Goal: Task Accomplishment & Management: Use online tool/utility

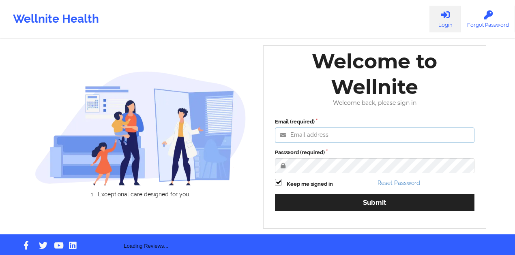
type input "[PERSON_NAME][EMAIL_ADDRESS][DOMAIN_NAME]"
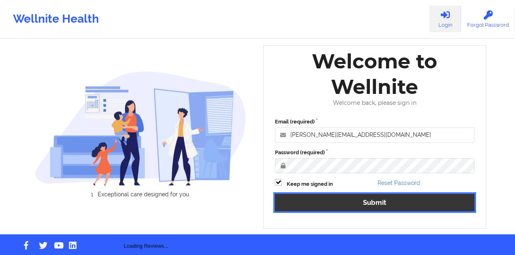
click at [338, 197] on button "Submit" at bounding box center [374, 202] width 199 height 17
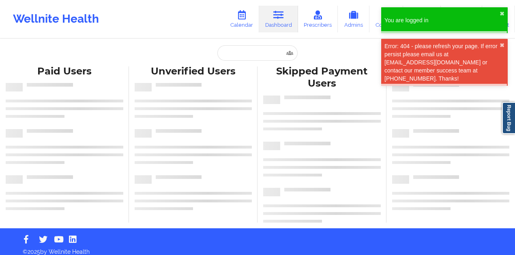
click at [262, 45] on div "Paid Unverified Skipped Failed Paid Users Unverified Users Skipped Payment User…" at bounding box center [257, 114] width 515 height 229
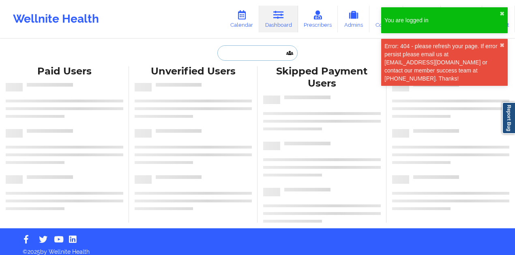
click at [261, 55] on input "text" at bounding box center [257, 52] width 80 height 15
paste input "[EMAIL_ADDRESS][PERSON_NAME][DOMAIN_NAME]"
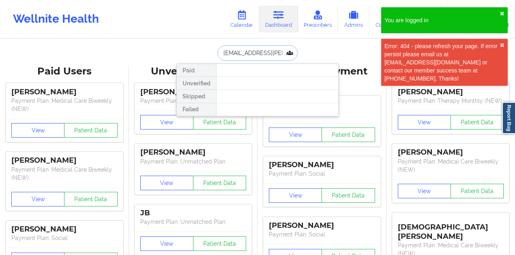
scroll to position [0, 5]
type input "[EMAIL_ADDRESS][PERSON_NAME][DOMAIN_NAME]"
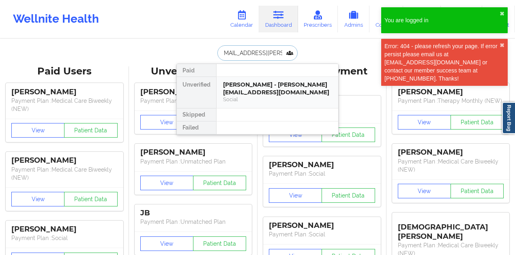
click at [269, 77] on div "[PERSON_NAME] - [PERSON_NAME][EMAIL_ADDRESS][DOMAIN_NAME] Social" at bounding box center [278, 92] width 122 height 31
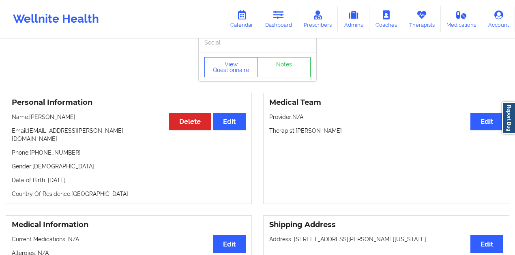
scroll to position [27, 0]
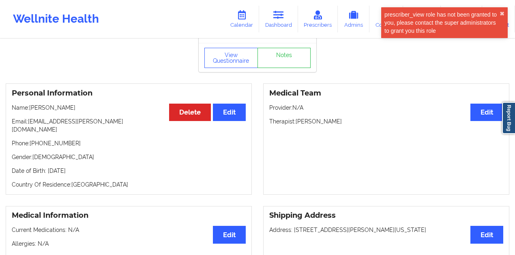
click at [39, 139] on p "Phone: [PHONE_NUMBER]" at bounding box center [129, 143] width 234 height 8
copy p "1917"
click at [49, 139] on p "Phone: [PHONE_NUMBER]" at bounding box center [129, 143] width 234 height 8
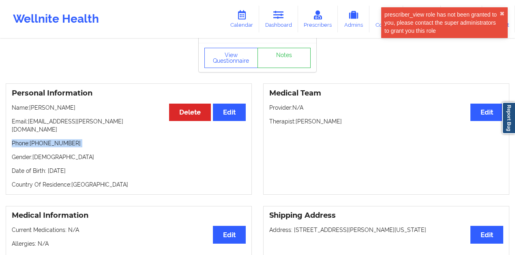
drag, startPoint x: 49, startPoint y: 135, endPoint x: 59, endPoint y: 136, distance: 10.2
click at [59, 139] on p "Phone: [PHONE_NUMBER]" at bounding box center [129, 143] width 234 height 8
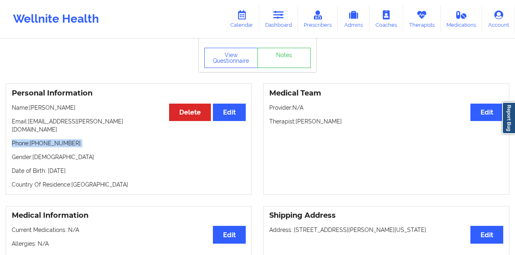
click at [45, 139] on p "Phone: [PHONE_NUMBER]" at bounding box center [129, 143] width 234 height 8
drag, startPoint x: 45, startPoint y: 139, endPoint x: 60, endPoint y: 137, distance: 15.1
click at [60, 139] on p "Phone: [PHONE_NUMBER]" at bounding box center [129, 143] width 234 height 8
click at [68, 139] on p "Phone: [PHONE_NUMBER]" at bounding box center [129, 143] width 234 height 8
drag, startPoint x: 68, startPoint y: 138, endPoint x: 48, endPoint y: 138, distance: 20.3
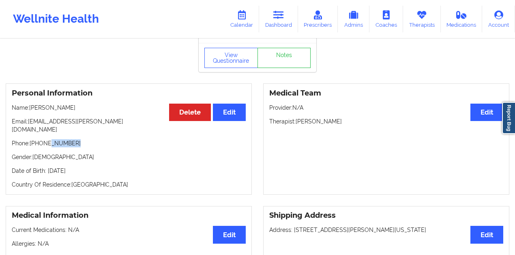
click at [48, 139] on p "Phone: [PHONE_NUMBER]" at bounding box center [129, 143] width 234 height 8
drag, startPoint x: 273, startPoint y: 14, endPoint x: 272, endPoint y: 34, distance: 20.3
click at [273, 14] on link "Dashboard" at bounding box center [278, 19] width 39 height 27
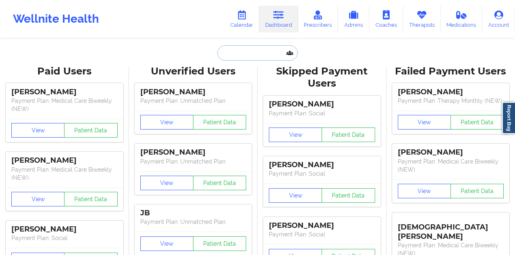
click at [247, 58] on input "text" at bounding box center [257, 52] width 80 height 15
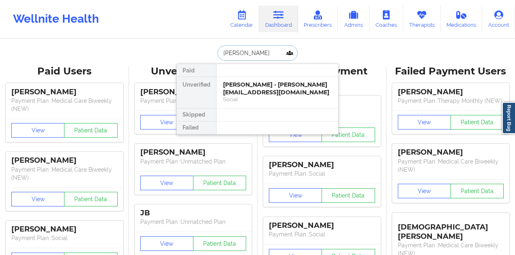
type input "[PERSON_NAME]"
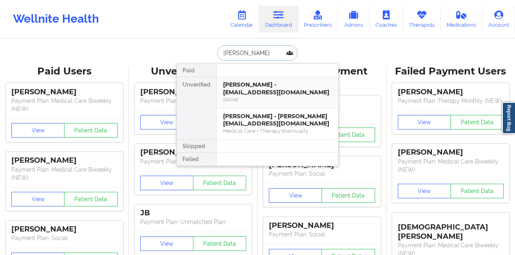
click at [259, 79] on div "[PERSON_NAME] - [EMAIL_ADDRESS][DOMAIN_NAME] Social" at bounding box center [278, 93] width 122 height 32
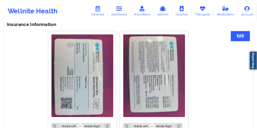
scroll to position [618, 0]
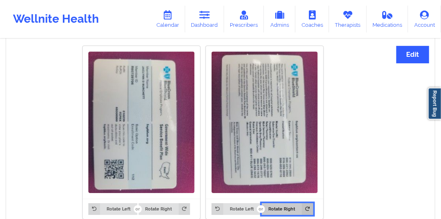
click at [285, 212] on button "Rotate Right" at bounding box center [287, 208] width 51 height 11
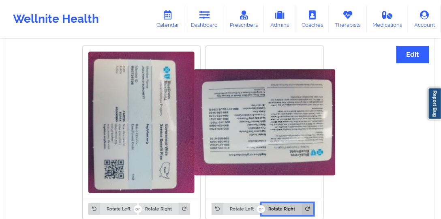
click at [285, 208] on button "Rotate Right" at bounding box center [287, 208] width 51 height 11
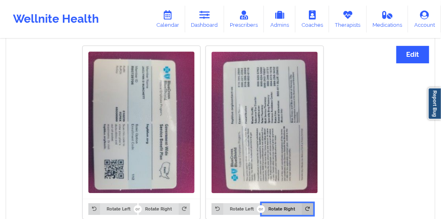
click at [285, 208] on button "Rotate Right" at bounding box center [287, 208] width 51 height 11
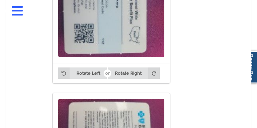
scroll to position [969, 0]
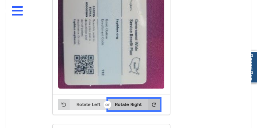
click at [132, 106] on button "Rotate Right" at bounding box center [133, 104] width 51 height 11
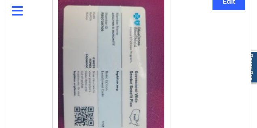
scroll to position [915, 0]
